Goal: Task Accomplishment & Management: Complete application form

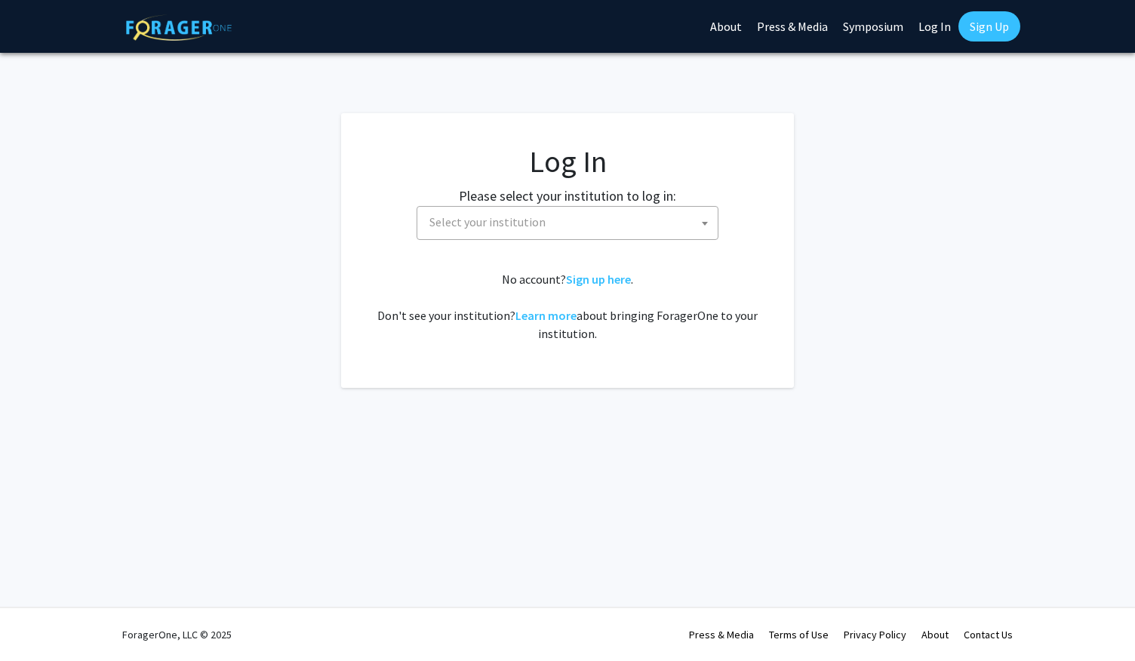
select select
click at [653, 219] on span "Select your institution" at bounding box center [570, 222] width 294 height 31
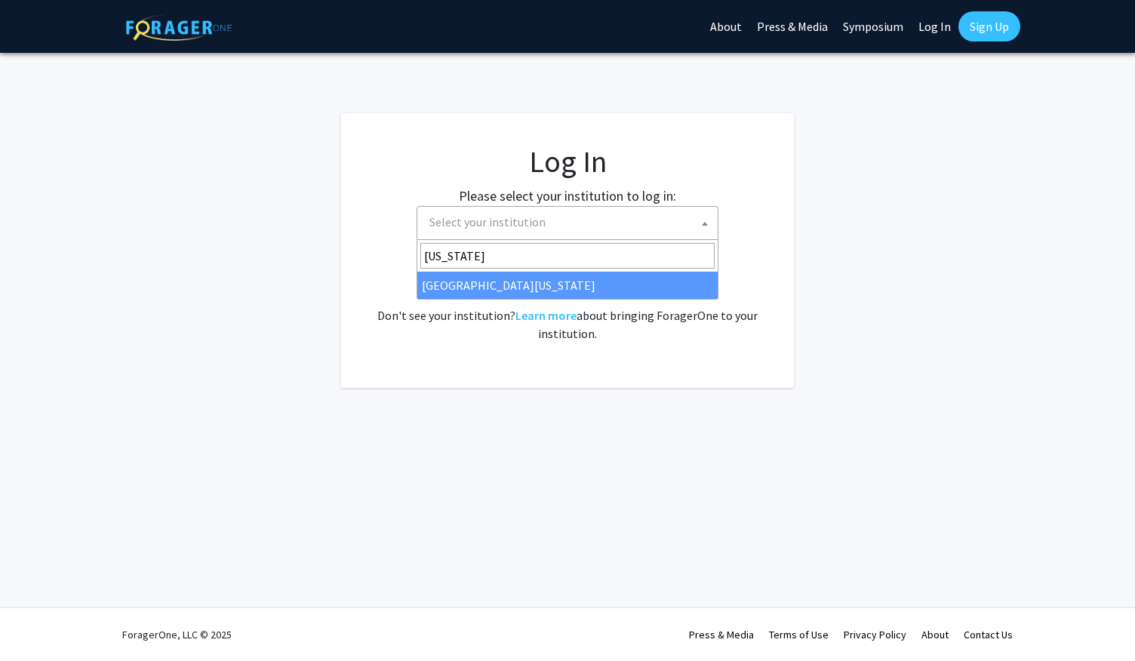
type input "georgia"
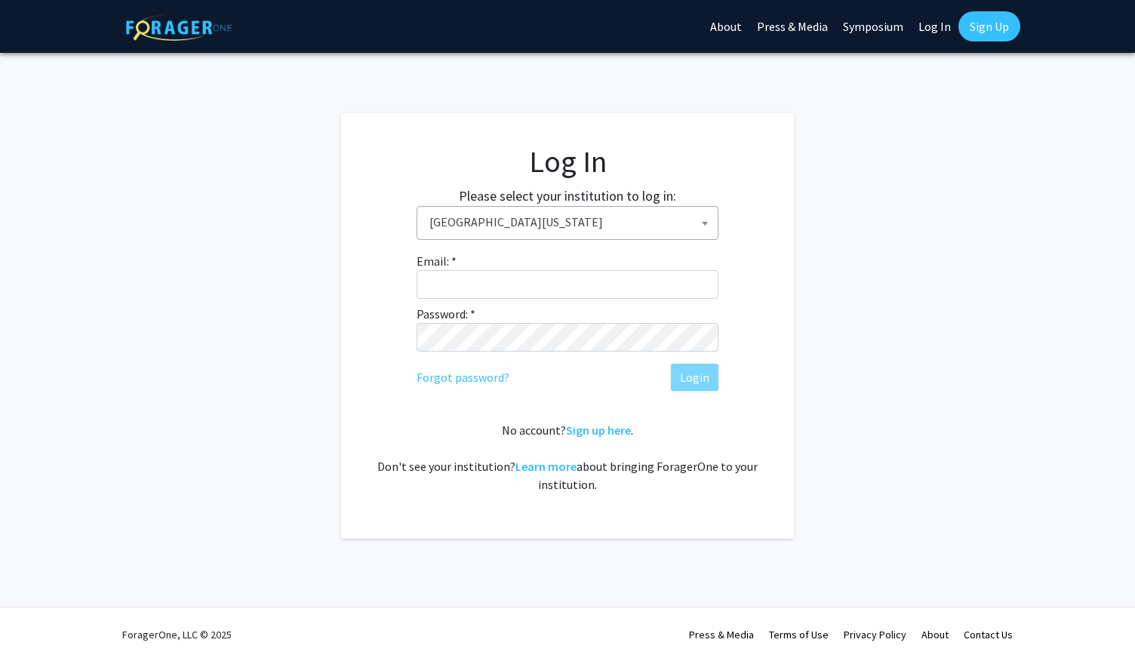
select select "30"
click at [604, 284] on input "Email: *" at bounding box center [568, 284] width 302 height 29
click at [604, 284] on input "j" at bounding box center [568, 284] width 302 height 29
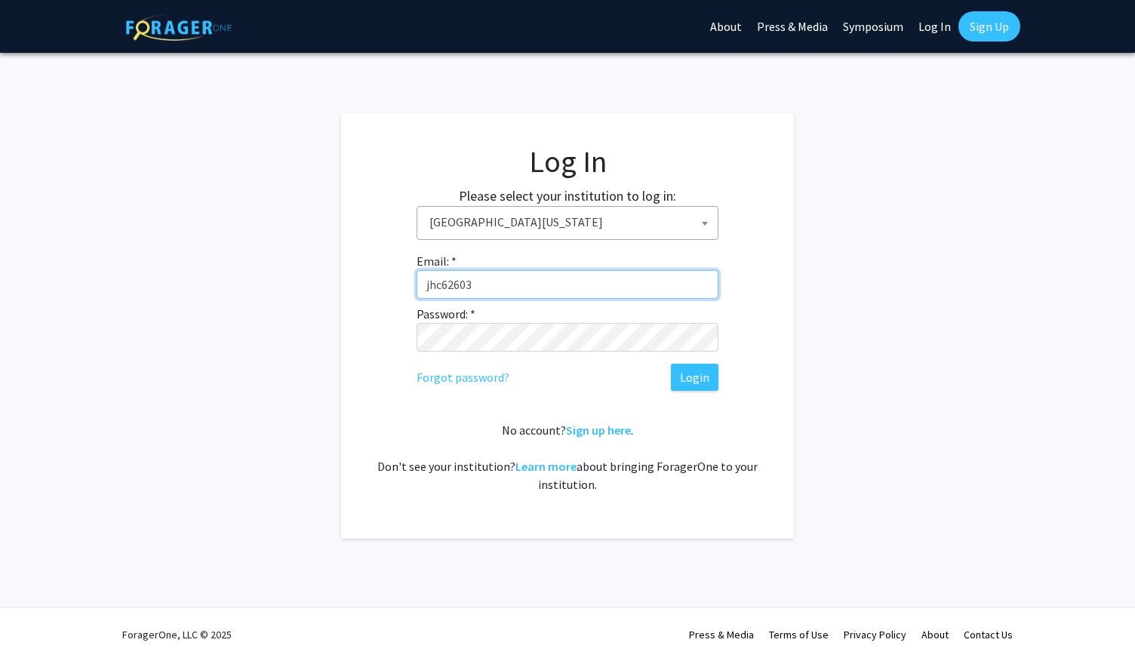
click at [604, 284] on input "jhc62603" at bounding box center [568, 284] width 302 height 29
type input "jhc62603@uga.edu"
click at [671, 364] on button "Login" at bounding box center [695, 377] width 48 height 27
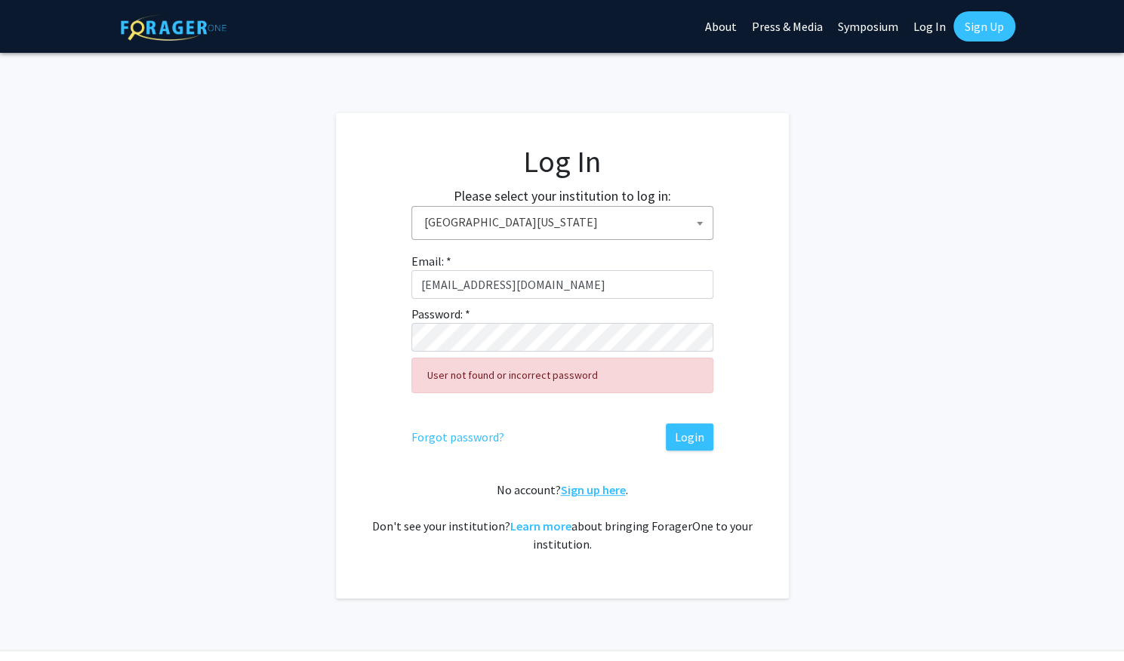
click at [566, 487] on link "Sign up here" at bounding box center [593, 489] width 65 height 15
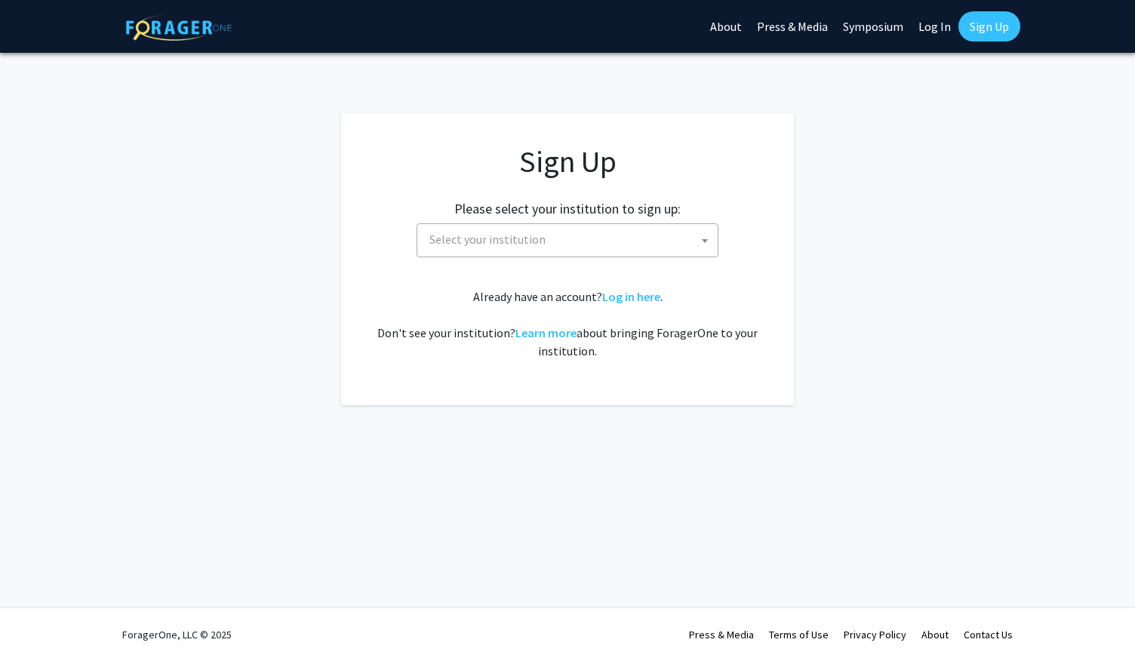
click at [560, 260] on div "Sign Up Please select your institution to sign up: Baylor University Brandeis U…" at bounding box center [567, 251] width 392 height 217
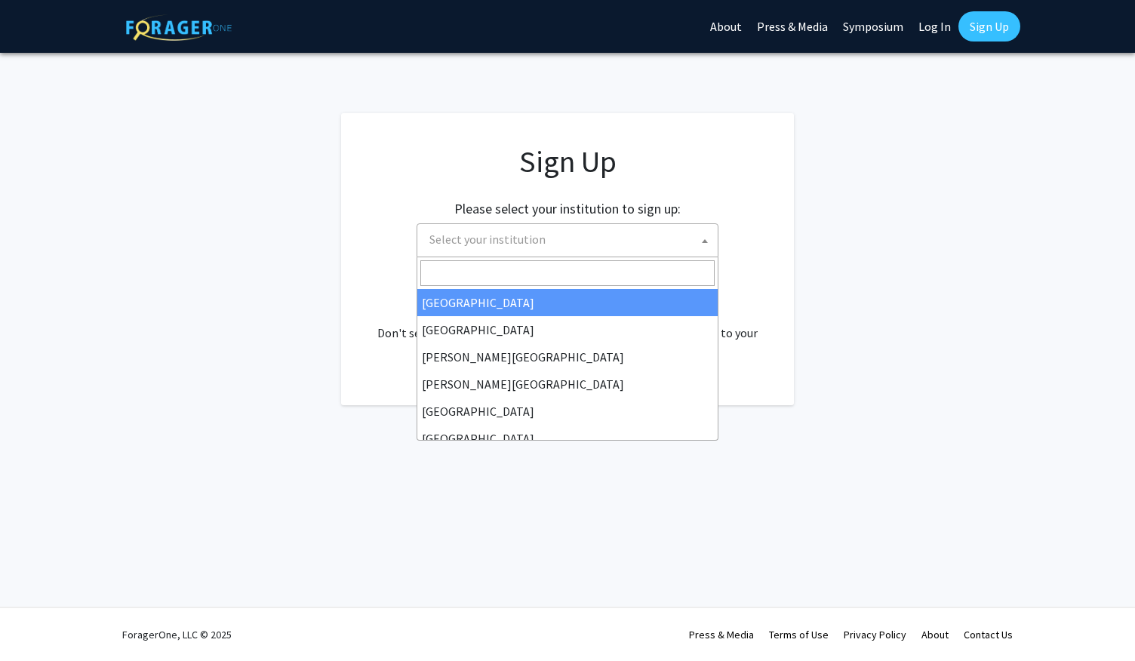
click at [607, 242] on span "Select your institution" at bounding box center [570, 239] width 294 height 31
type input "u"
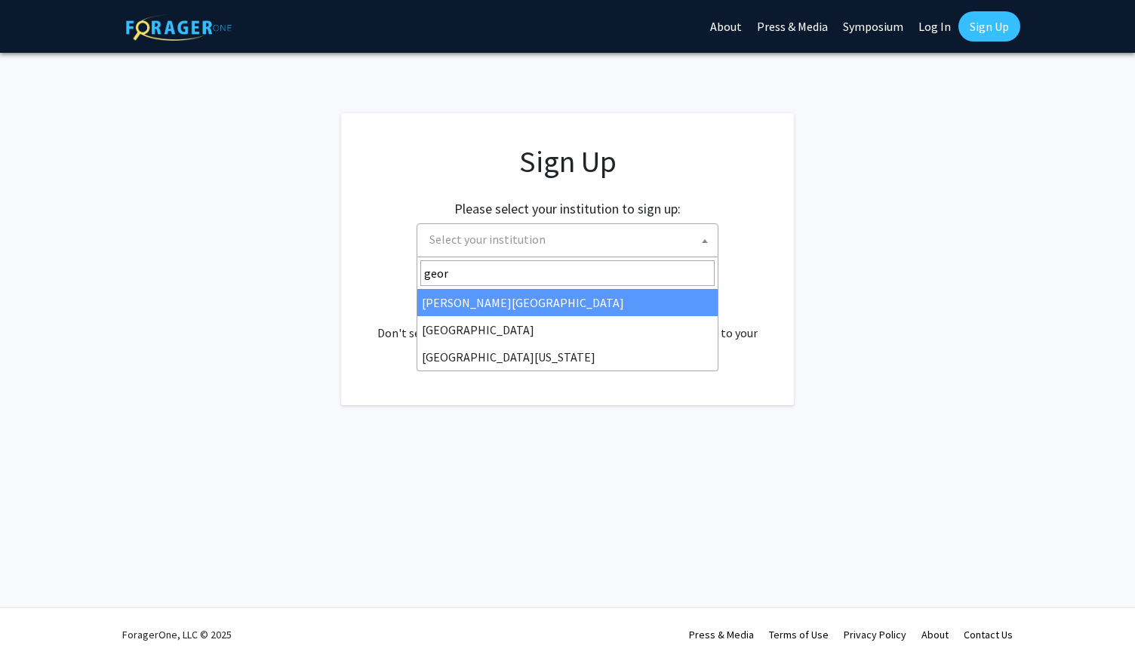
type input "georg"
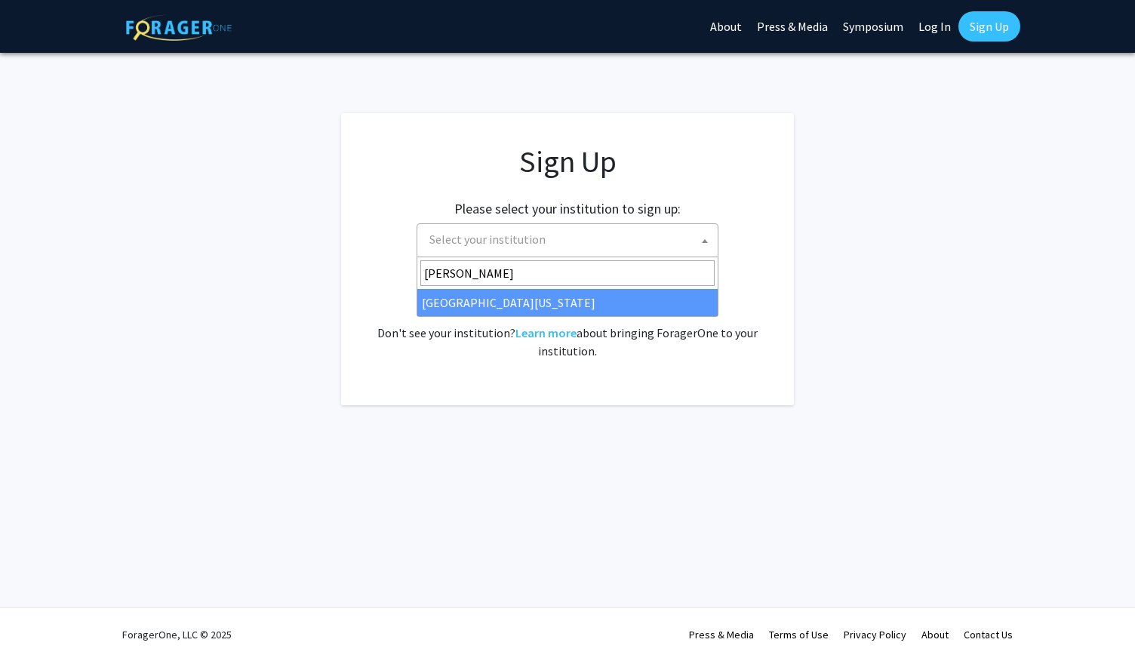
select select "30"
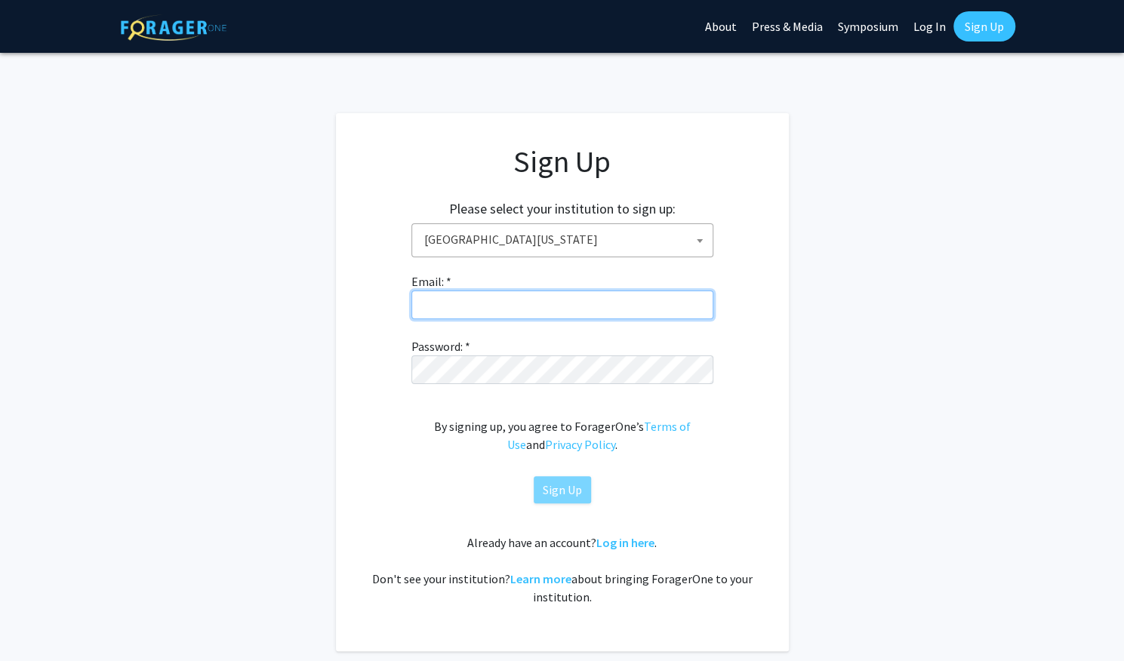
click at [586, 311] on input "Email: *" at bounding box center [562, 305] width 302 height 29
type input "jhc62603@uga.edu"
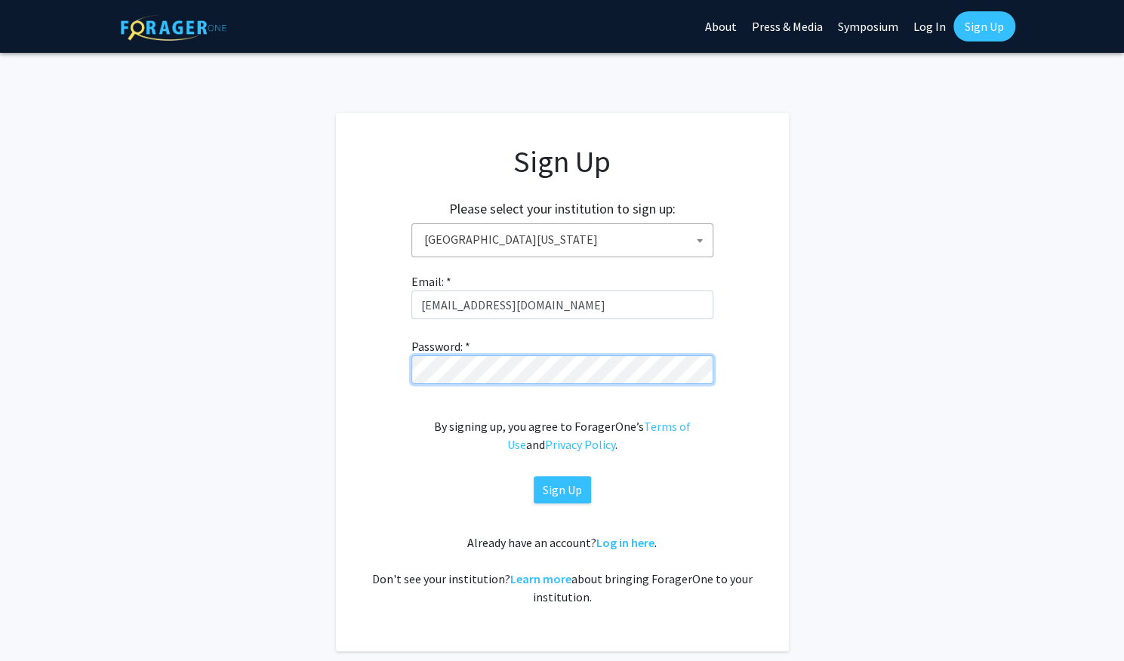
click at [534, 476] on button "Sign Up" at bounding box center [562, 489] width 57 height 27
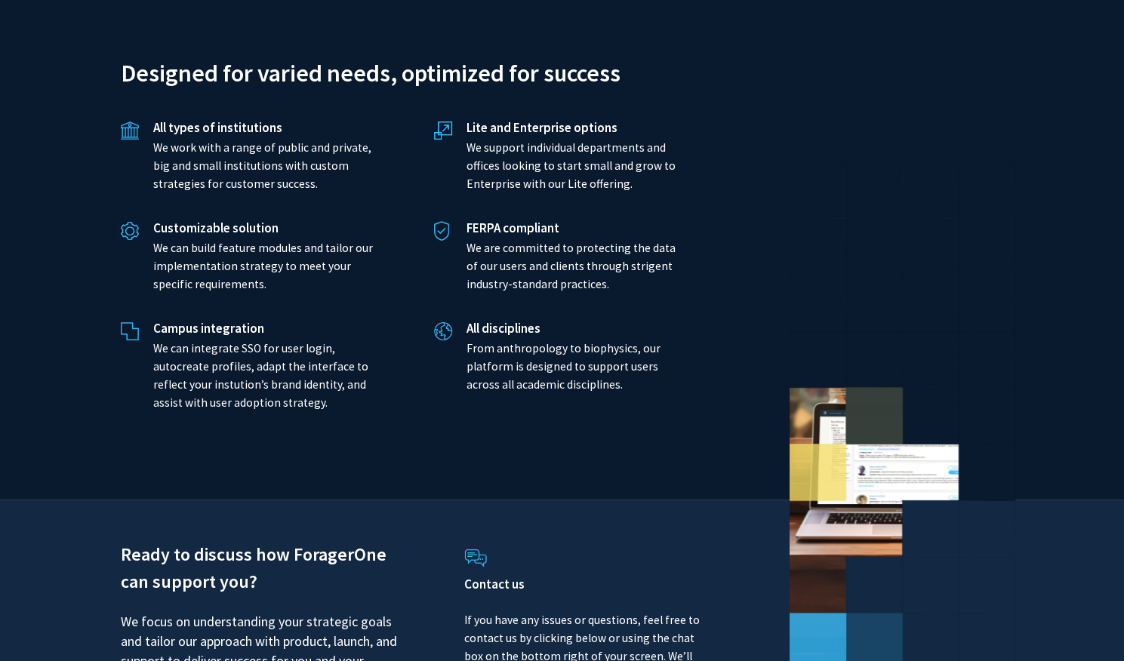
scroll to position [3456, 0]
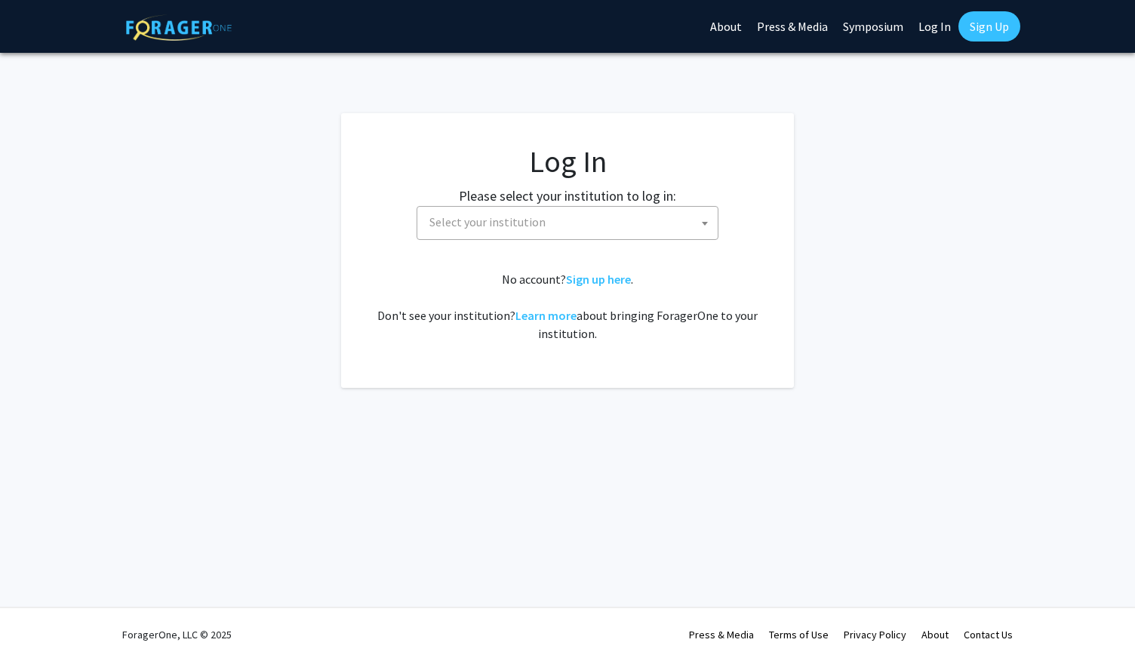
select select
click at [204, 8] on link at bounding box center [179, 26] width 106 height 53
